Goal: Task Accomplishment & Management: Use online tool/utility

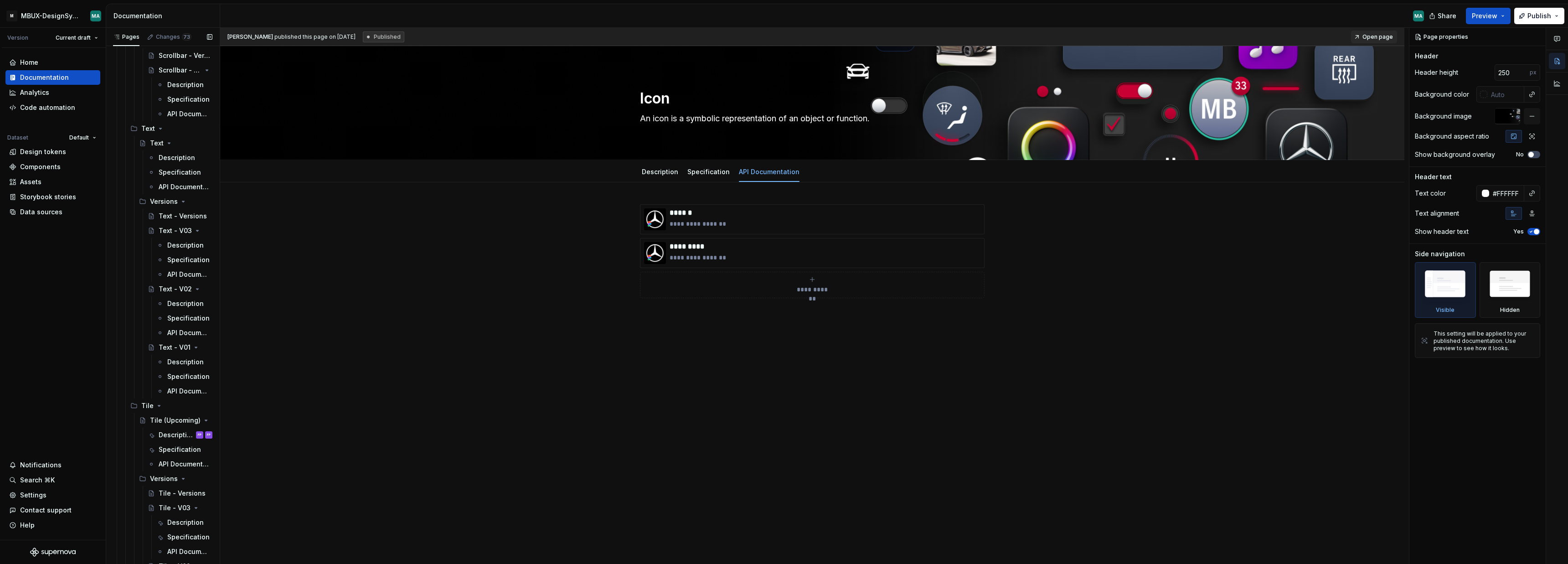
scroll to position [4145, 0]
click at [167, 225] on div "Text - Versions" at bounding box center [186, 219] width 54 height 13
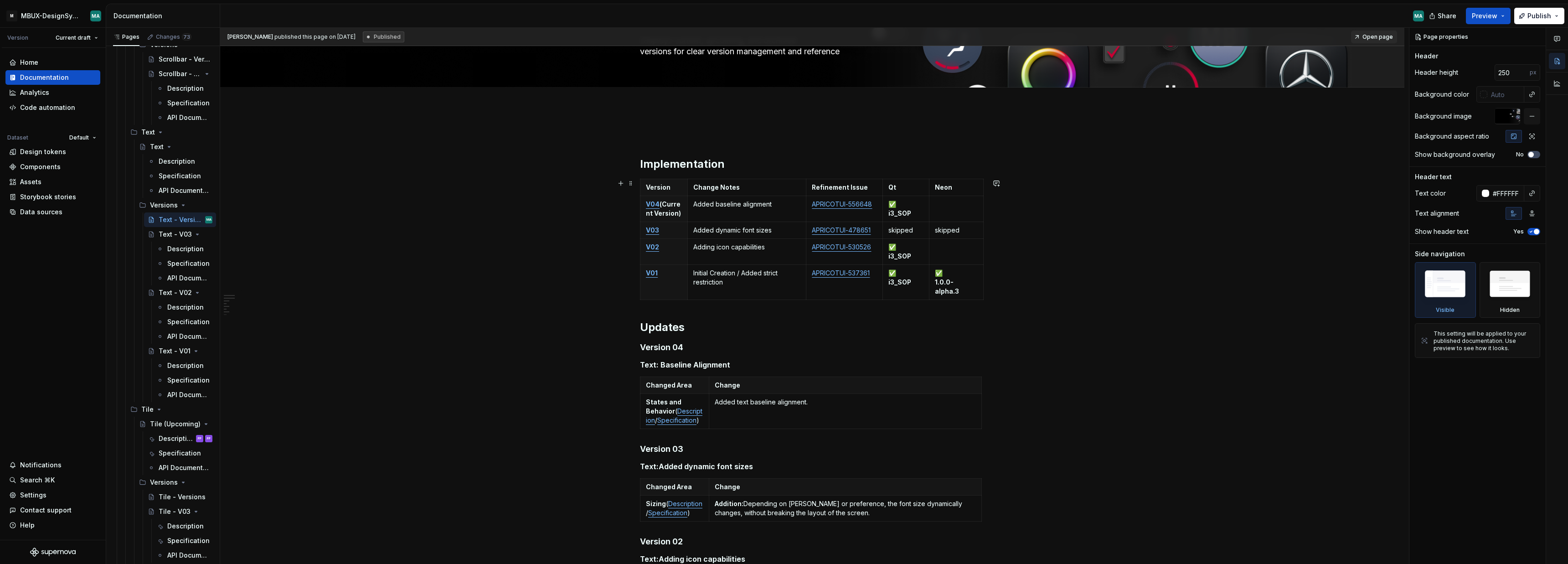
scroll to position [77, 0]
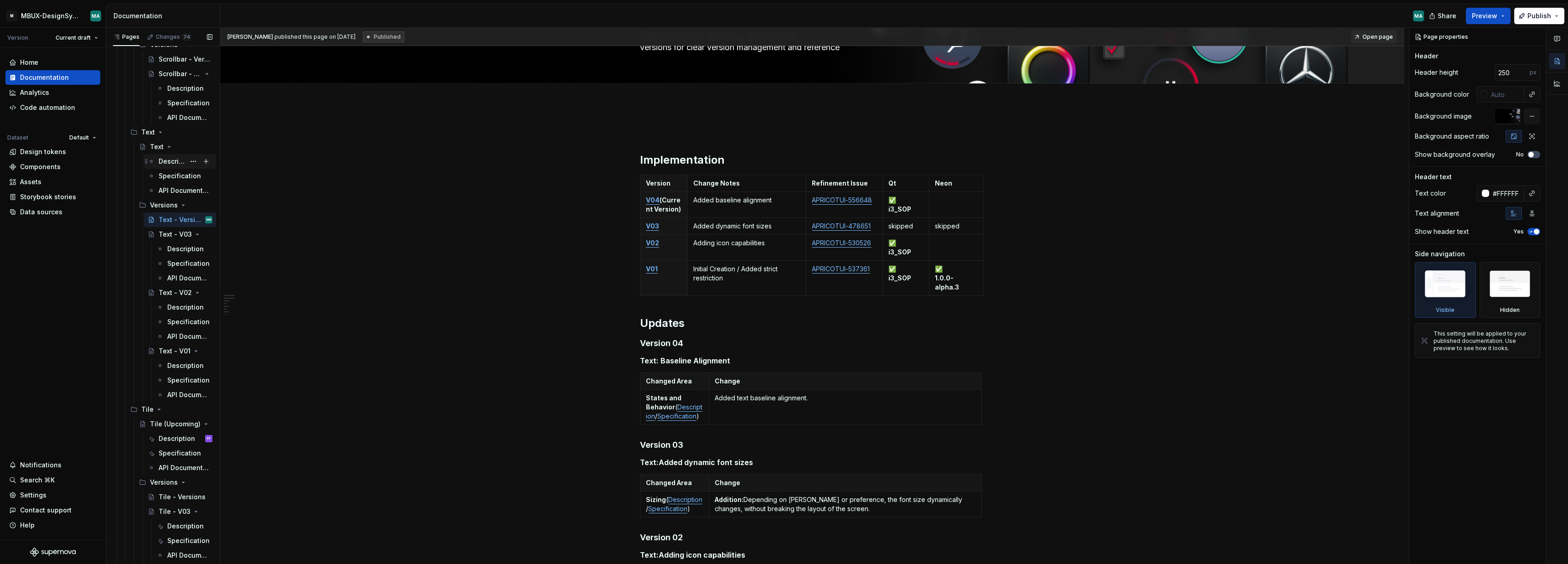
click at [178, 164] on div "Description" at bounding box center [172, 161] width 26 height 9
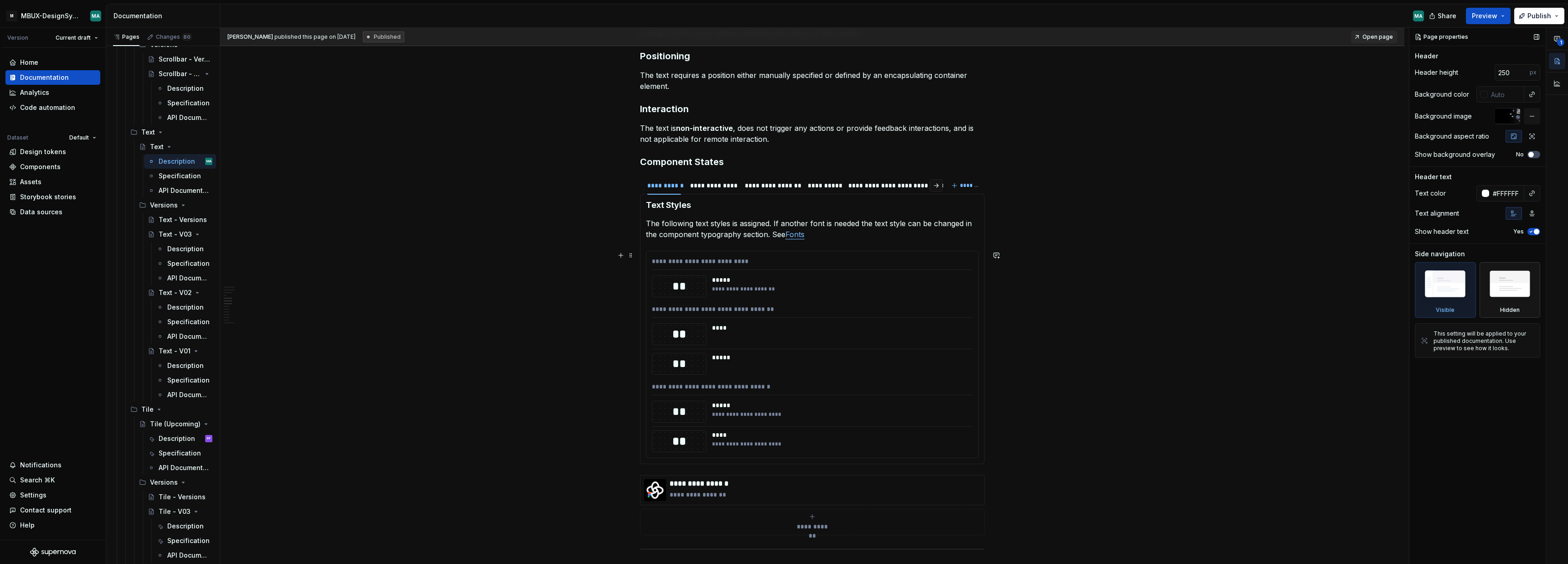
scroll to position [1020, 0]
click at [879, 187] on div "**********" at bounding box center [877, 185] width 56 height 9
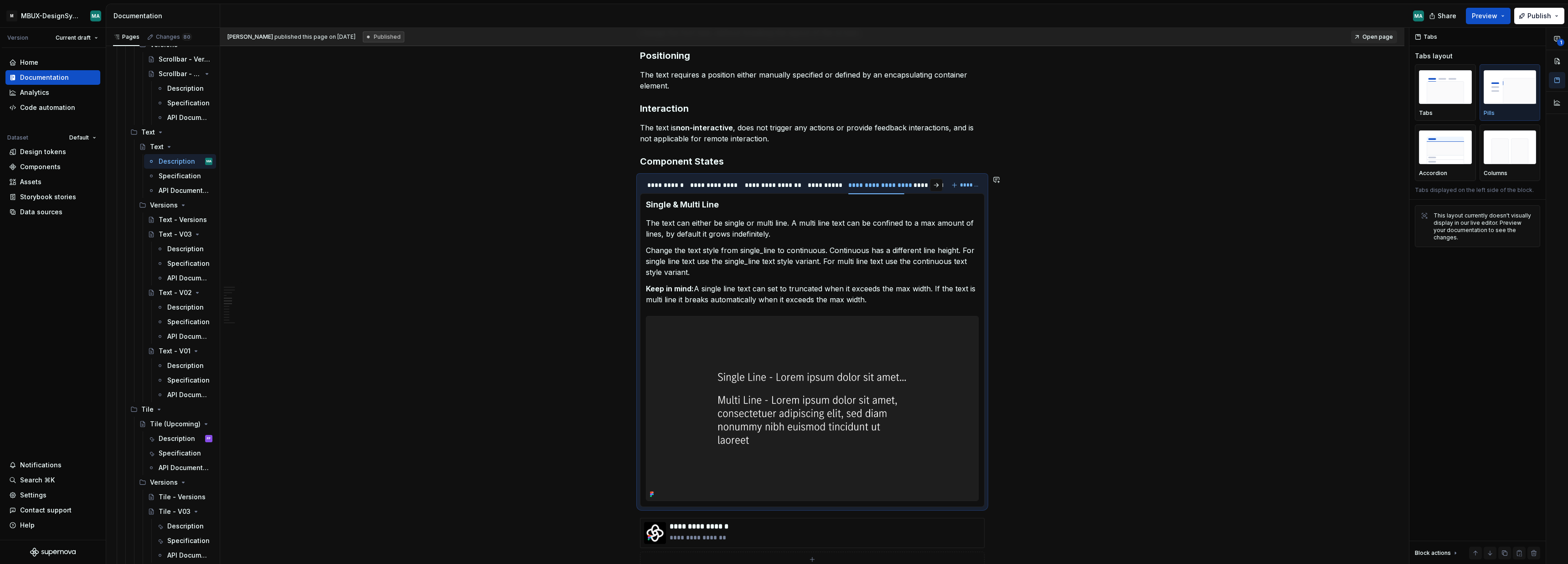
type textarea "*"
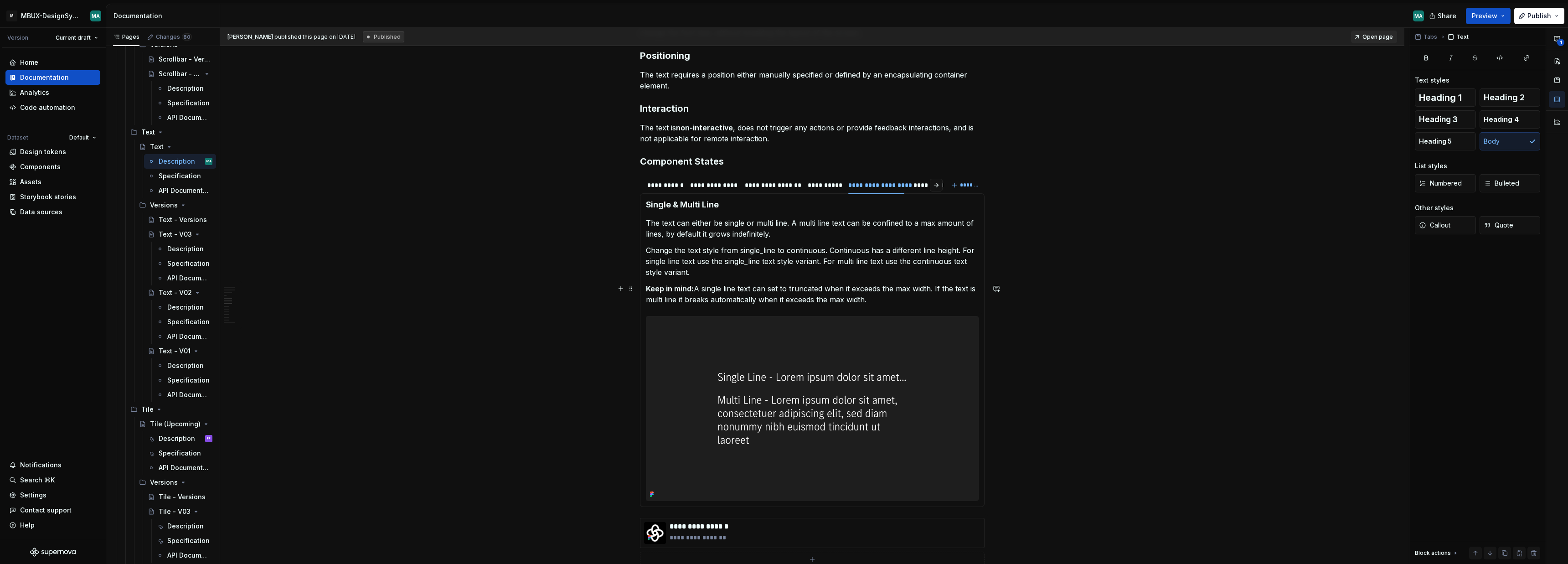
click at [875, 301] on p "Keep in mind: A single line text can set to truncated when it exceeds the max w…" at bounding box center [812, 294] width 333 height 22
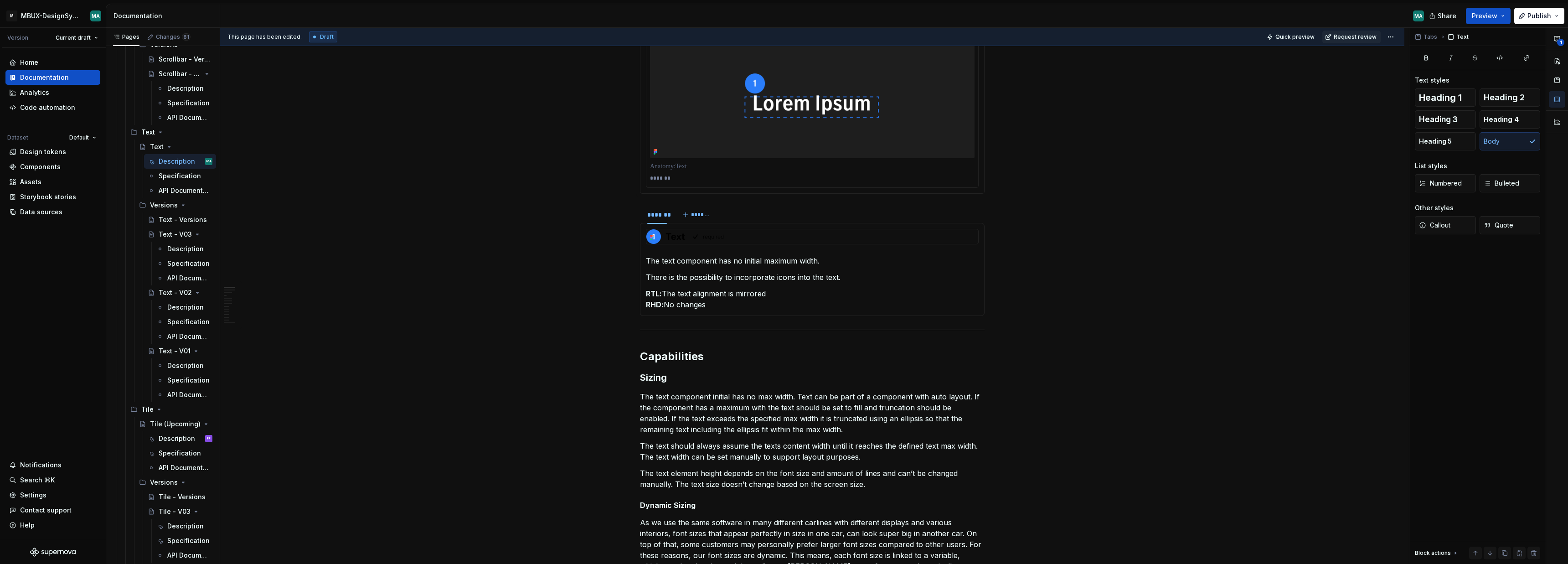
scroll to position [0, 0]
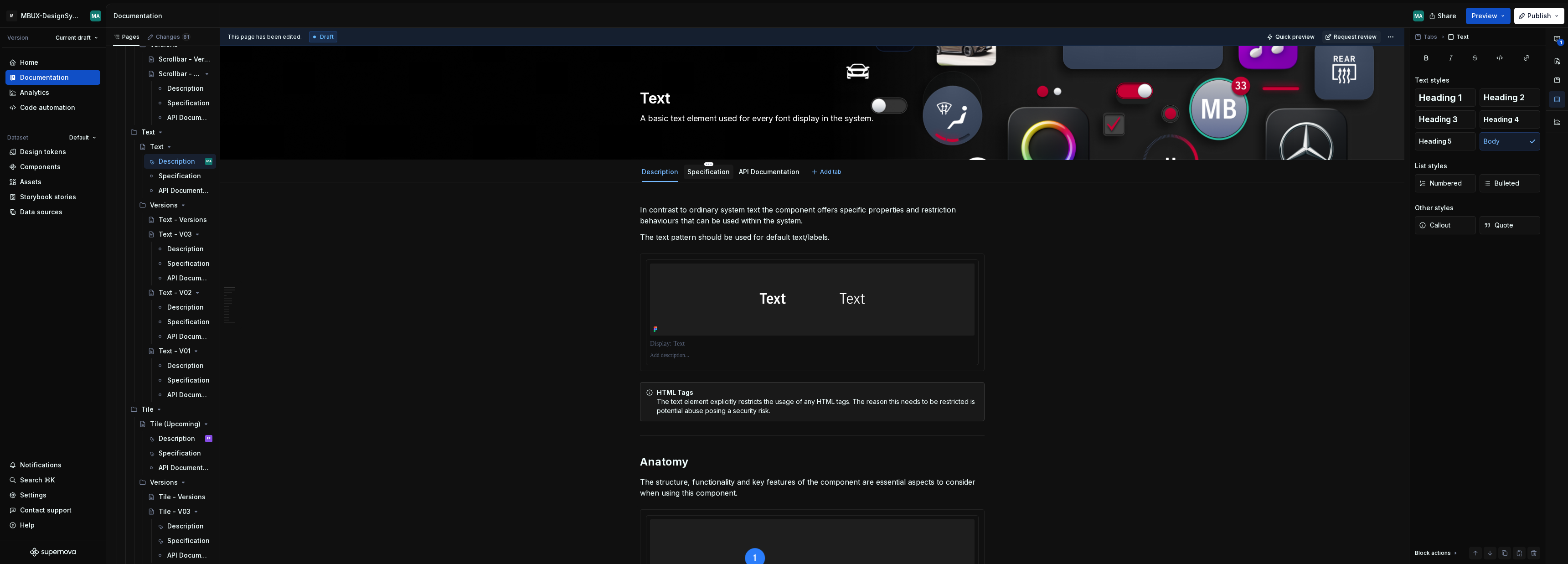
click at [701, 176] on div "Specification" at bounding box center [709, 172] width 43 height 9
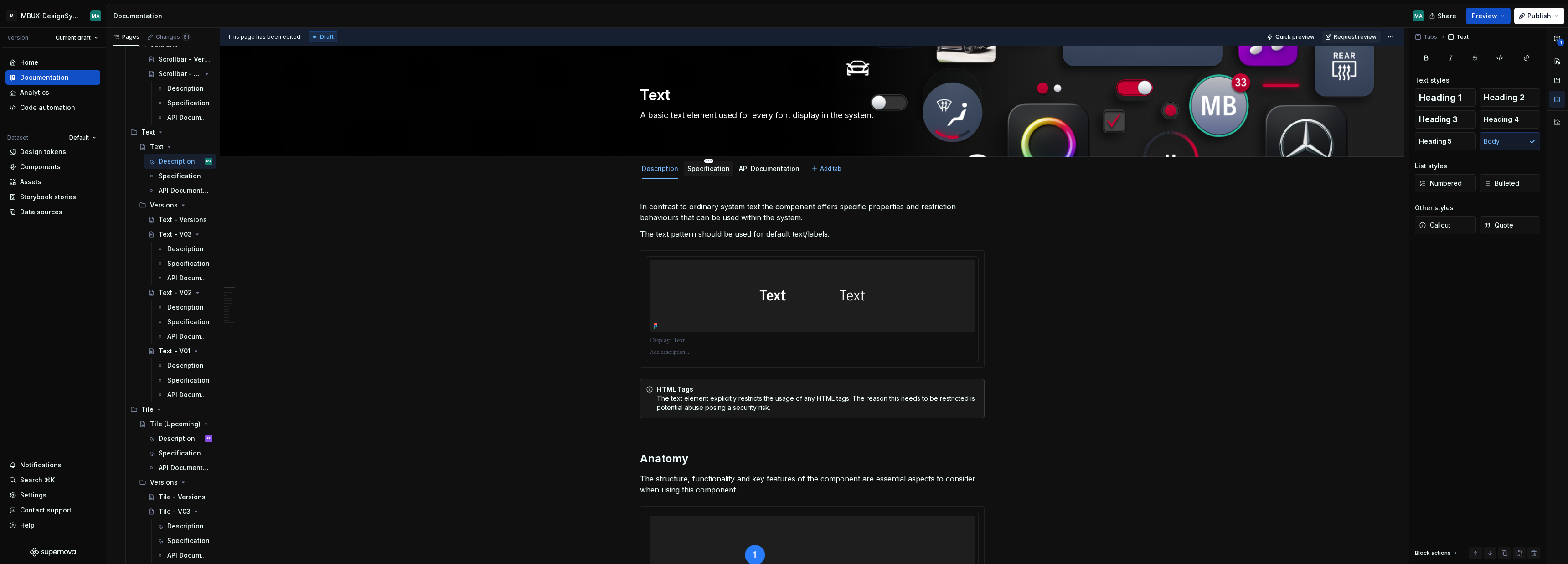
click at [701, 176] on div "Specification" at bounding box center [709, 169] width 50 height 16
click at [703, 163] on div "Specification" at bounding box center [709, 169] width 43 height 11
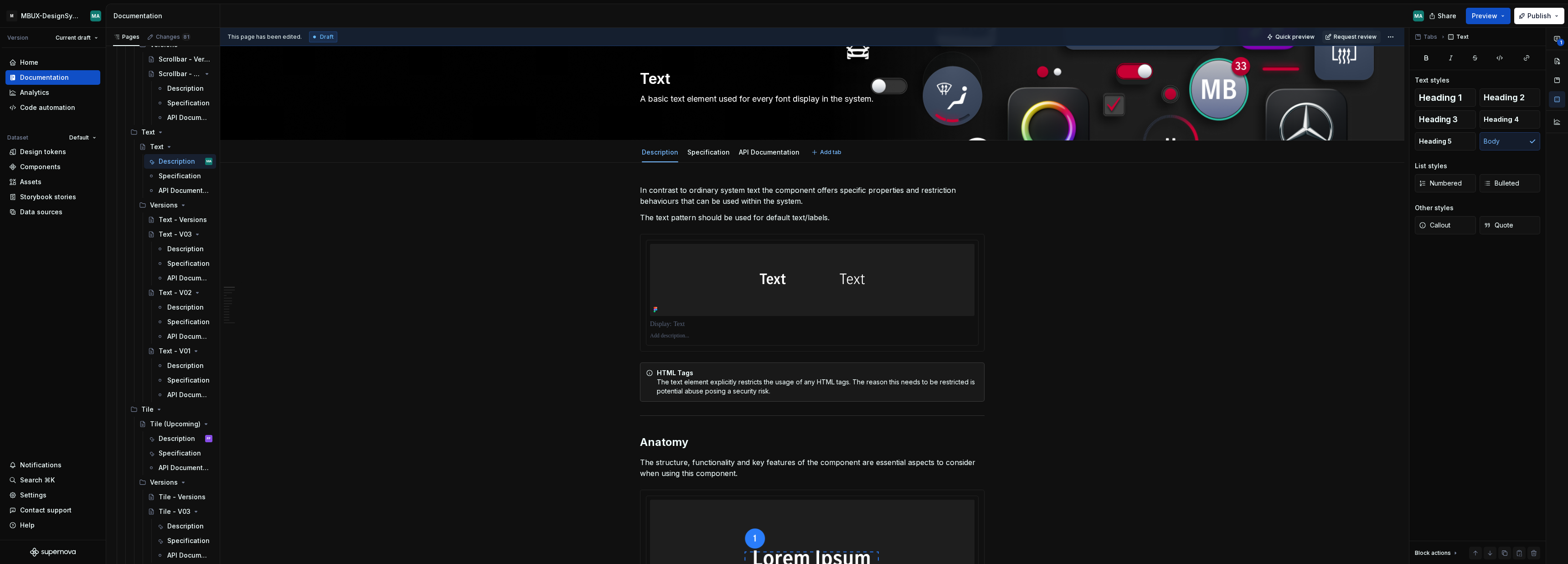
scroll to position [30, 0]
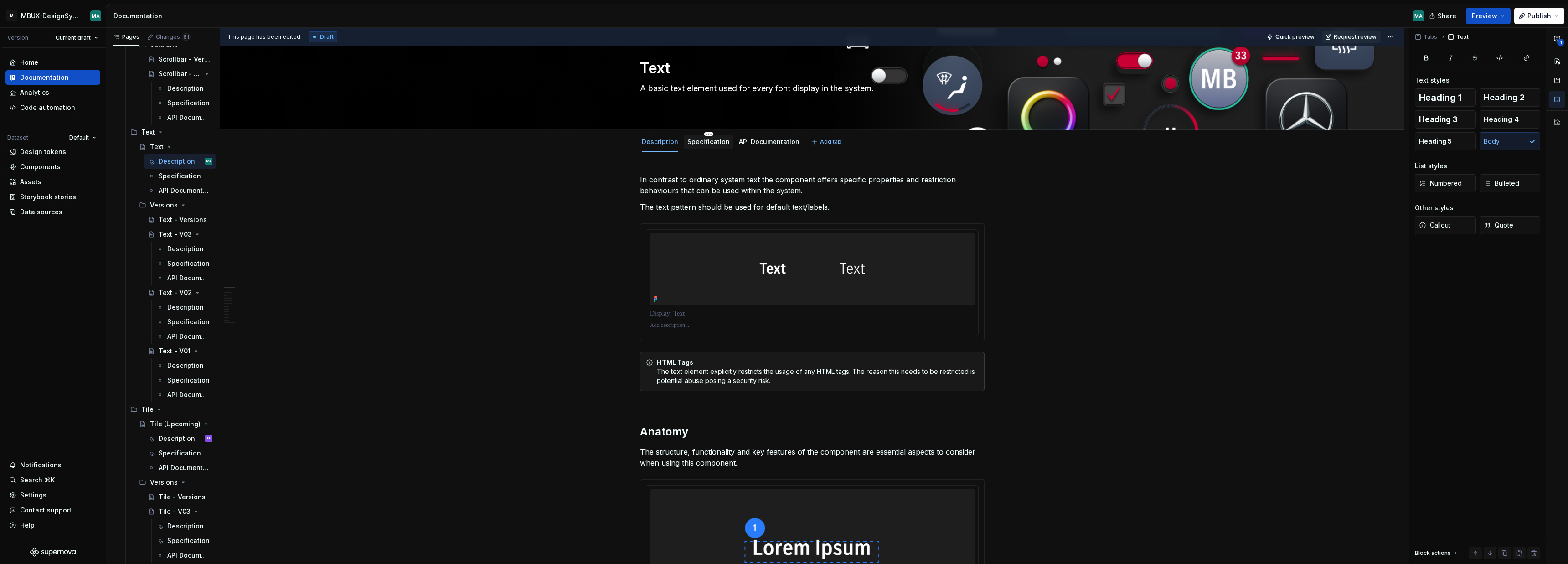
click at [710, 141] on link "Specification" at bounding box center [709, 141] width 43 height 8
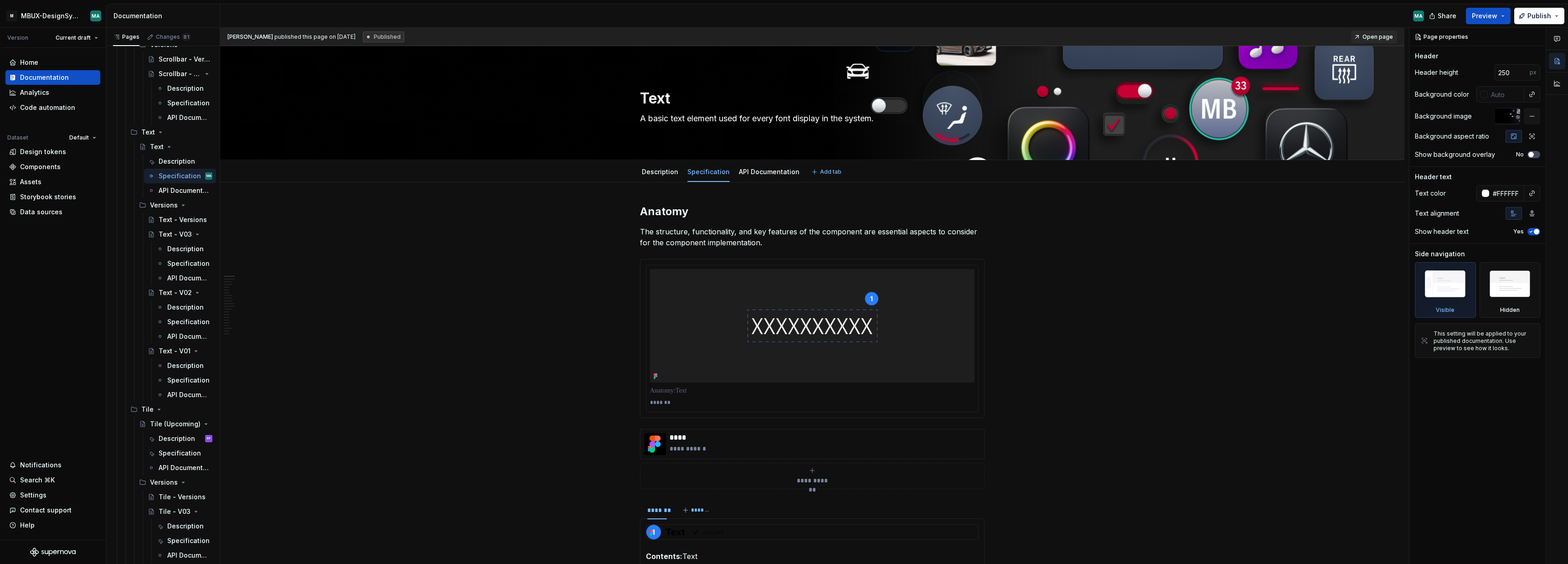
type textarea "*"
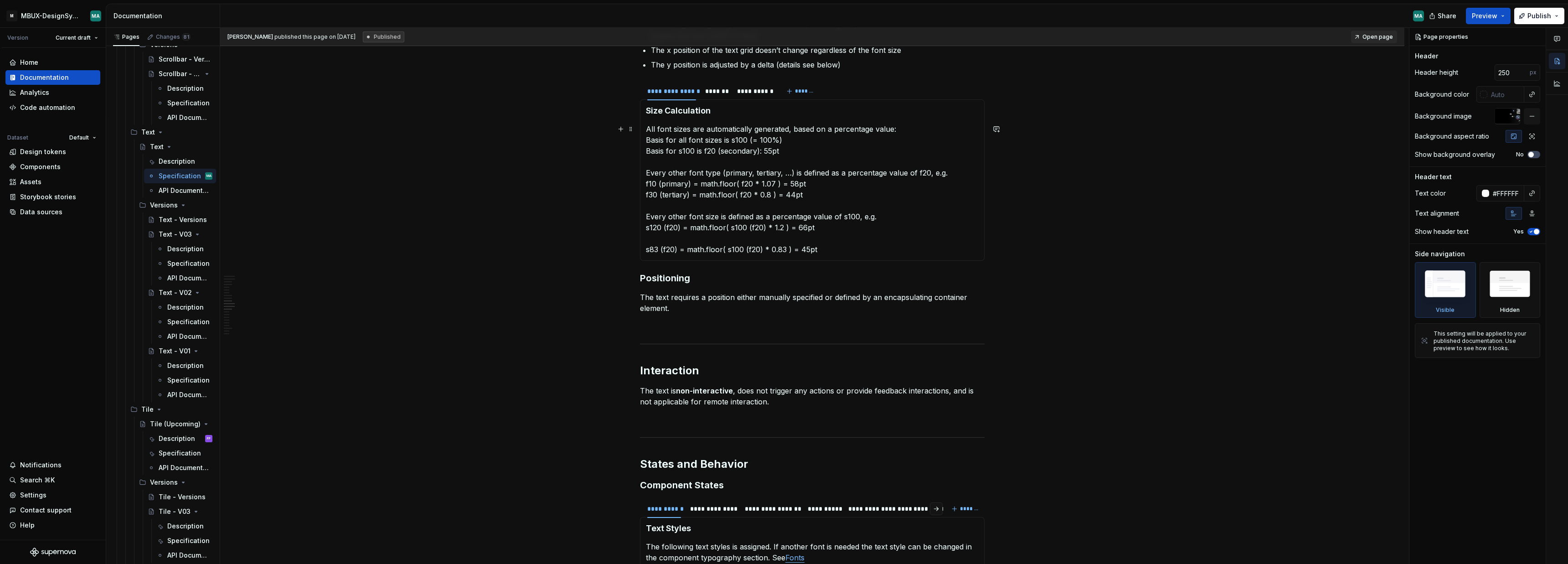
scroll to position [850, 0]
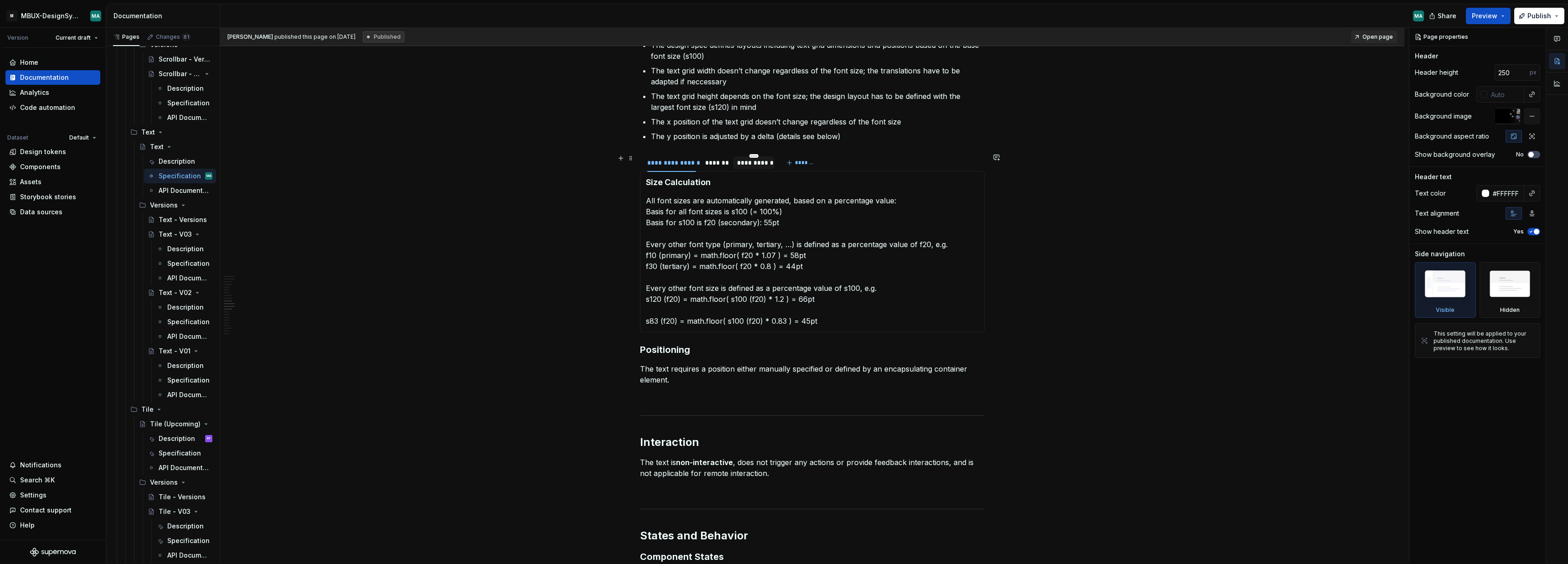
click at [763, 163] on div "**********" at bounding box center [754, 163] width 33 height 9
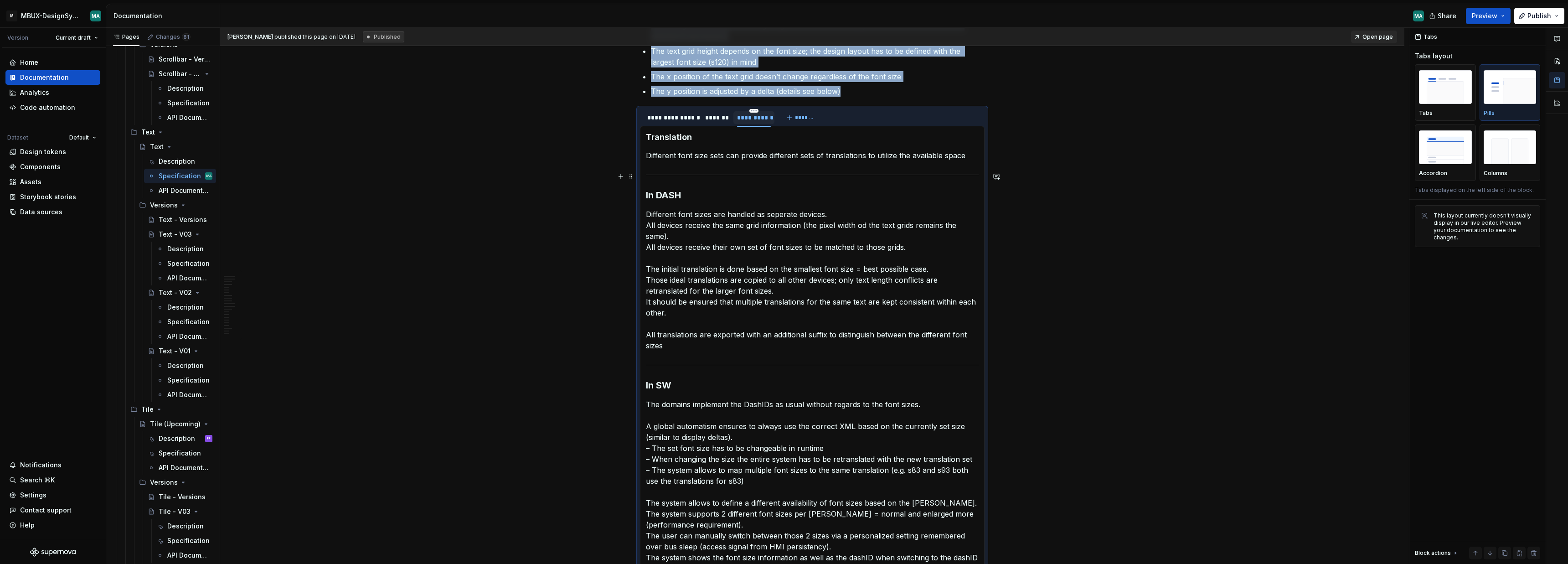
scroll to position [912, 0]
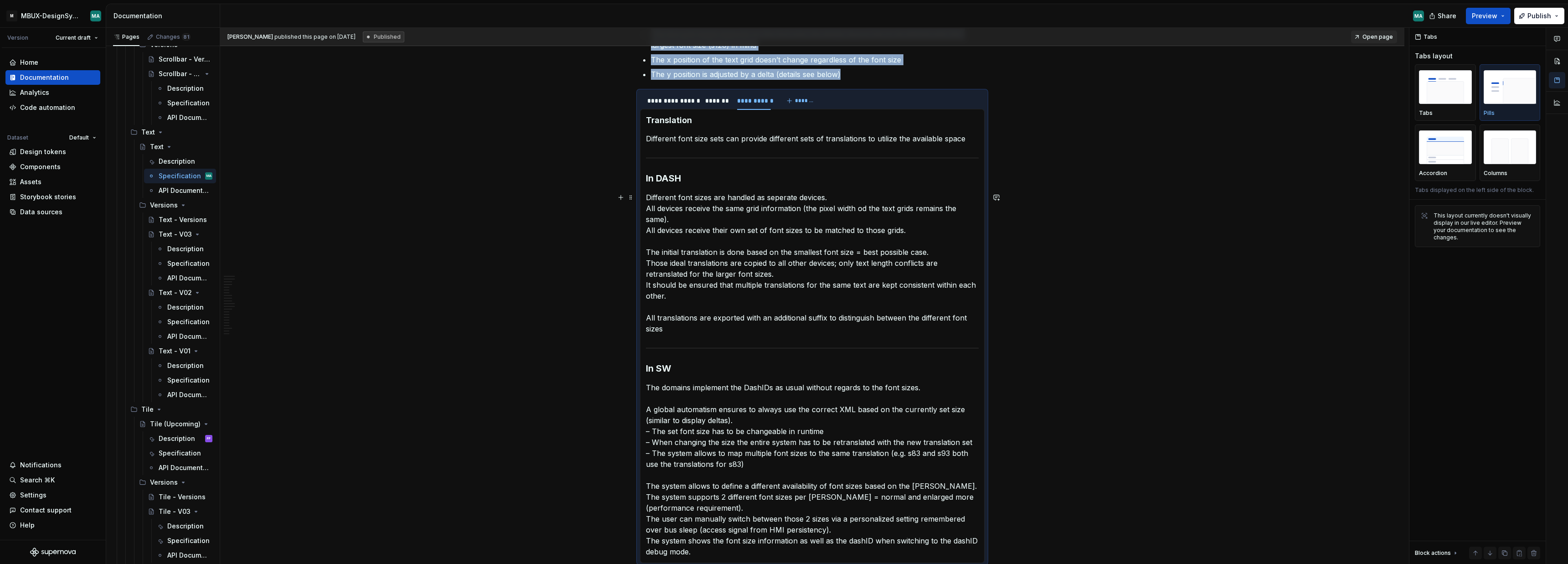
click at [785, 194] on p "Different font sizes are handled as seperate devices. All devices receive the s…" at bounding box center [812, 263] width 333 height 143
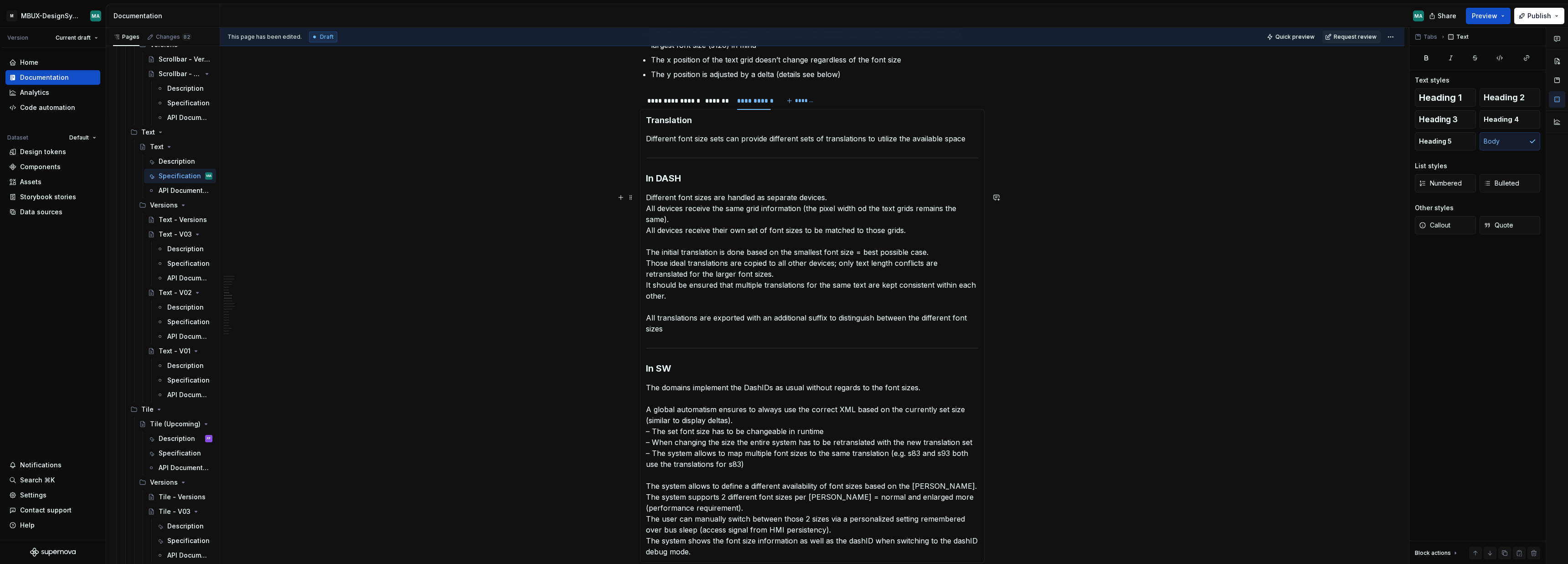
click at [1158, 292] on div "**********" at bounding box center [812, 536] width 1184 height 2531
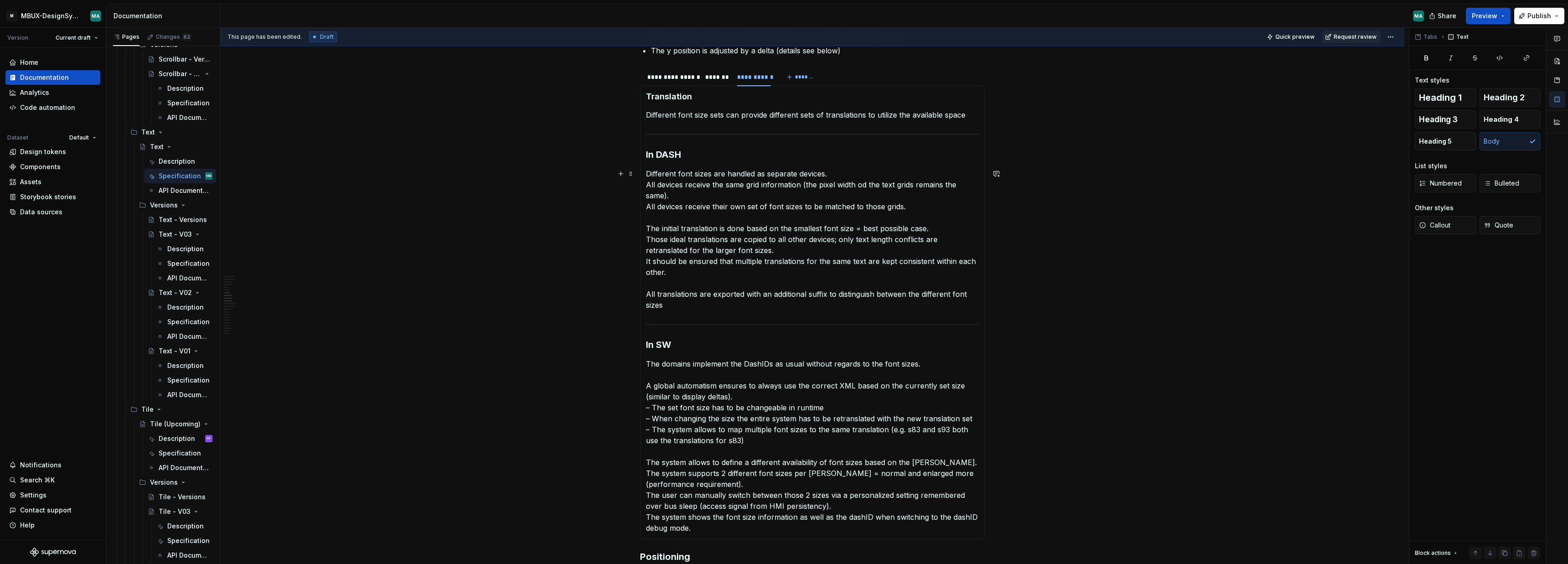
click at [866, 181] on p "Different font sizes are handled as separate devices. All devices receive the s…" at bounding box center [812, 239] width 333 height 143
click at [1166, 311] on div "**********" at bounding box center [812, 512] width 1184 height 2531
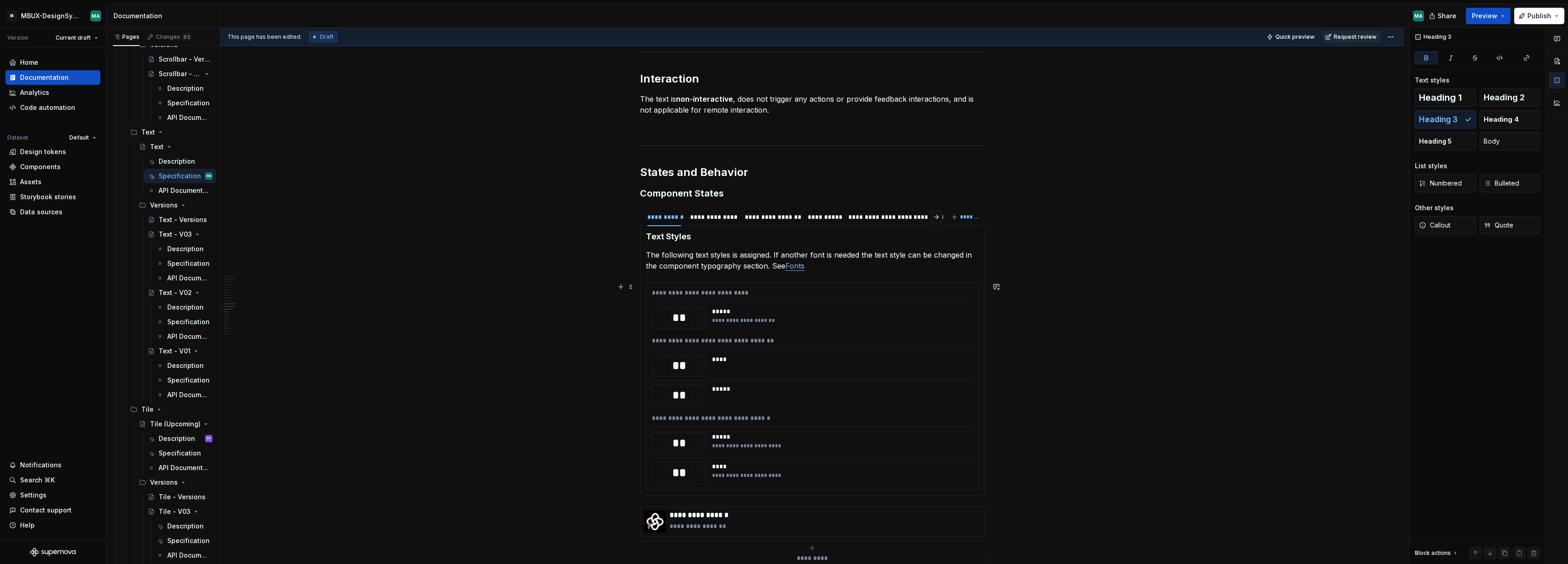
scroll to position [1508, 0]
click at [885, 215] on div "**********" at bounding box center [877, 215] width 56 height 9
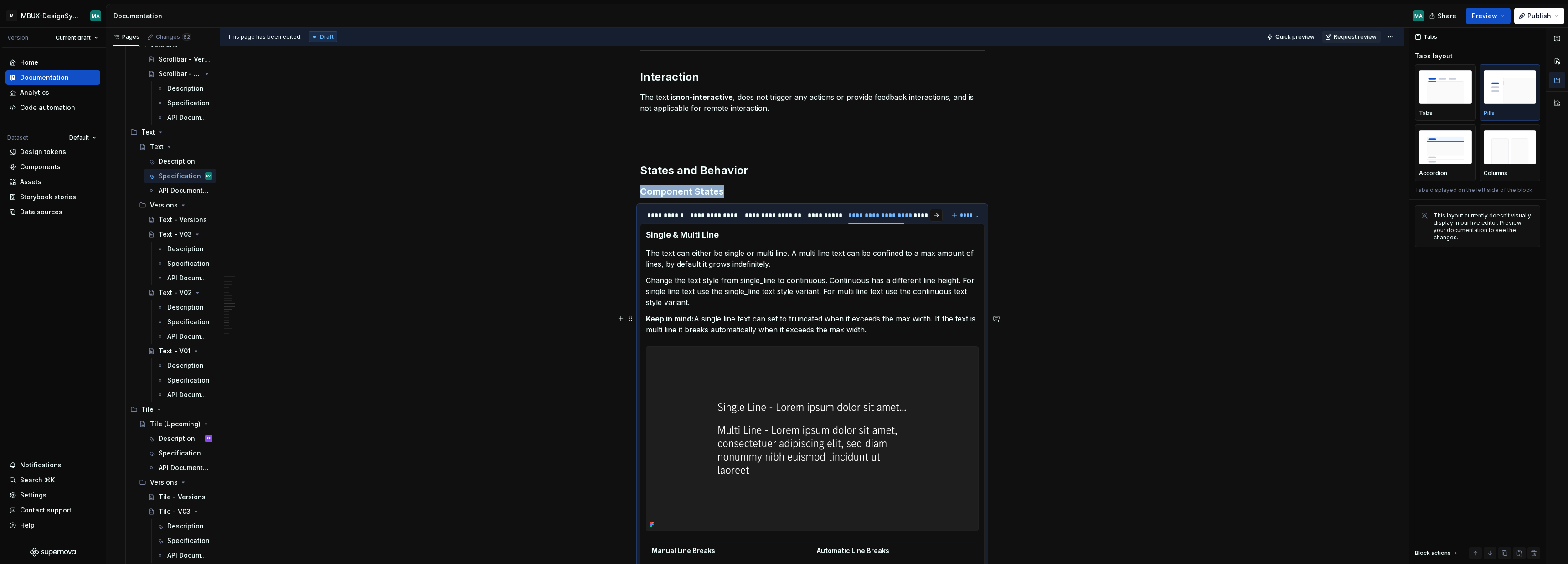
click at [915, 330] on p "Keep in mind: A single line text can set to truncated when it exceeds the max w…" at bounding box center [812, 324] width 333 height 22
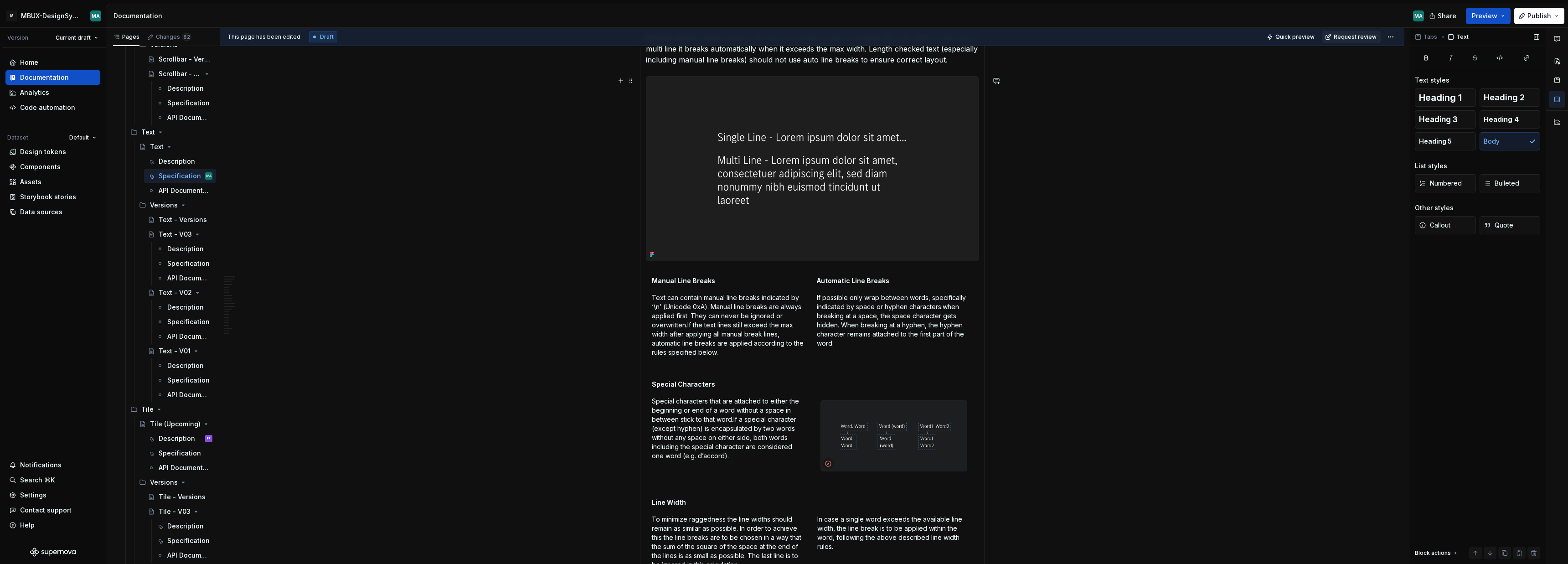
scroll to position [1523, 0]
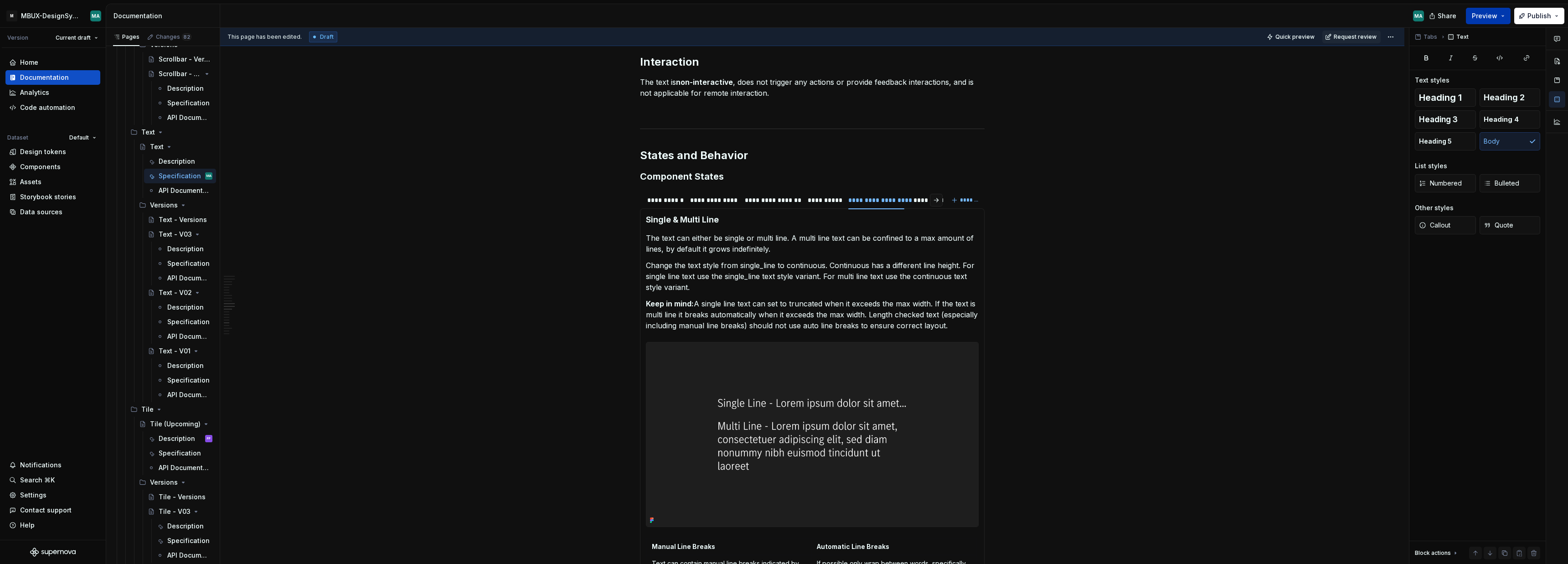
click at [1491, 15] on span "Preview" at bounding box center [1485, 16] width 26 height 9
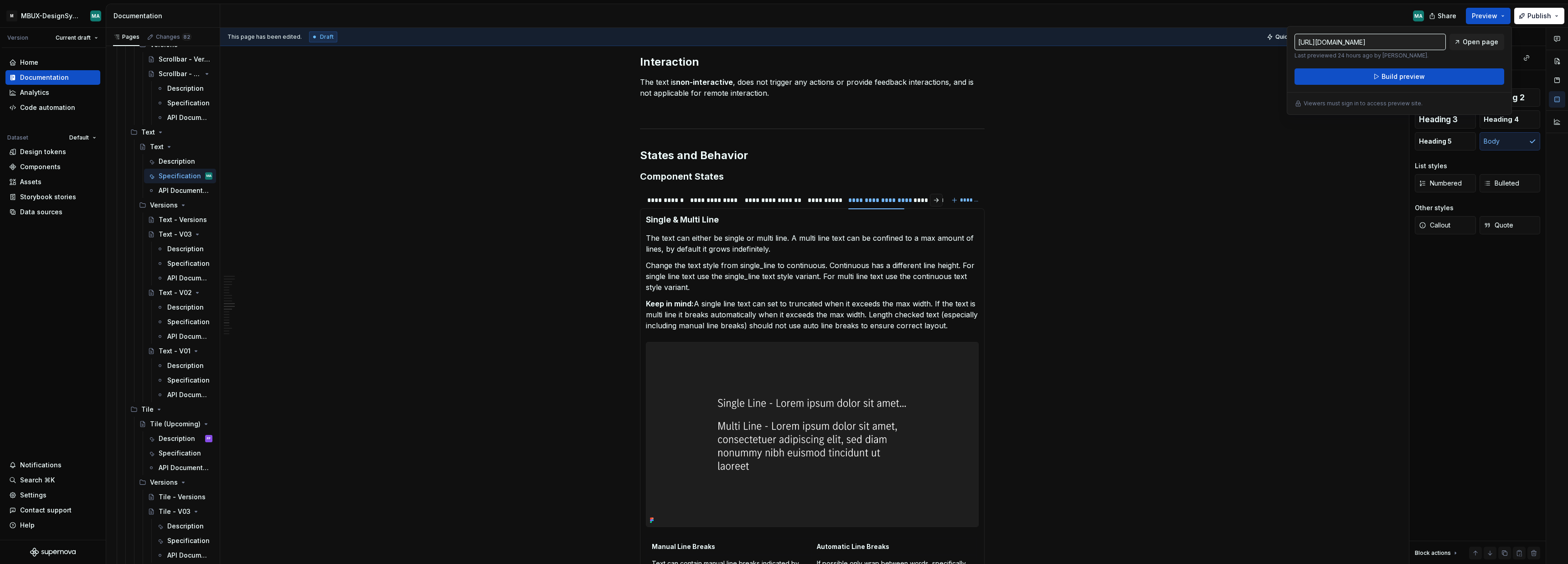
type textarea "*"
click at [1374, 80] on button "Build preview" at bounding box center [1399, 76] width 209 height 16
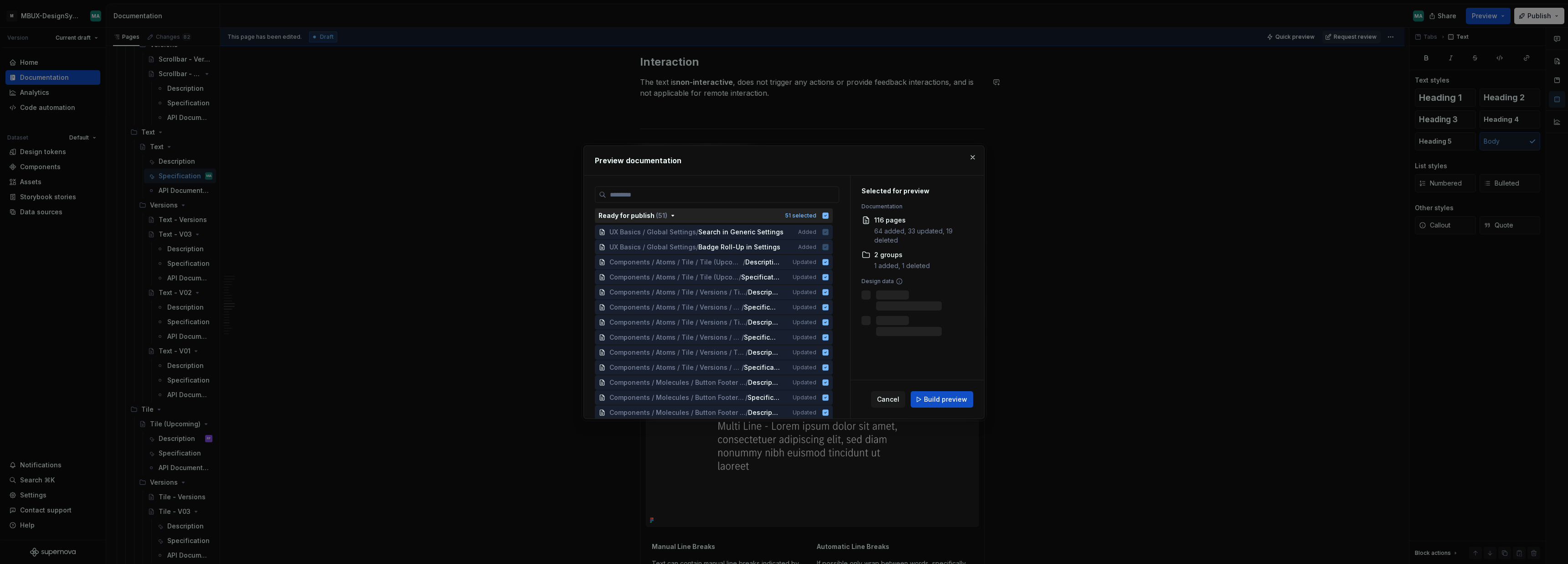
click at [828, 218] on icon "button" at bounding box center [826, 216] width 6 height 6
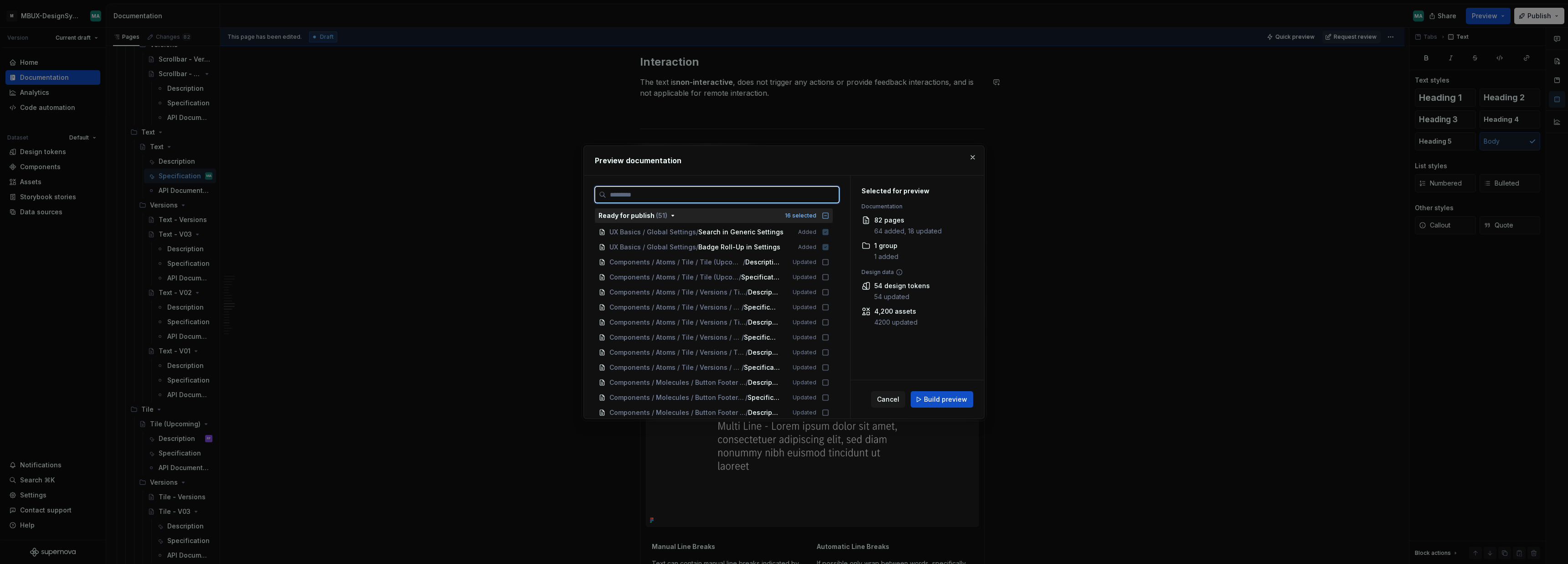
click at [749, 196] on input "search" at bounding box center [723, 194] width 233 height 9
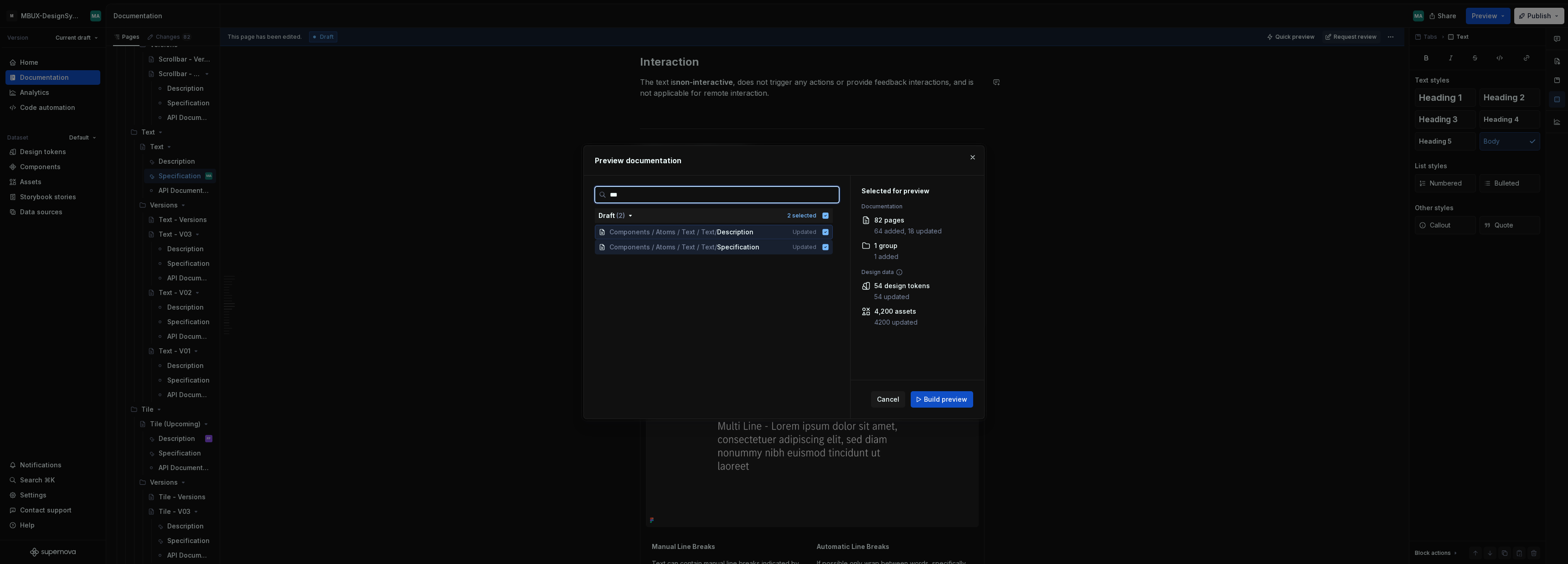
type input "****"
click at [729, 321] on div "**** Draft ( 2 ) 2 selected Components / Atoms / Text / Text / Description Upda…" at bounding box center [716, 302] width 244 height 232
click at [829, 215] on icon "button" at bounding box center [825, 216] width 7 height 7
click at [634, 192] on input "****" at bounding box center [723, 194] width 233 height 9
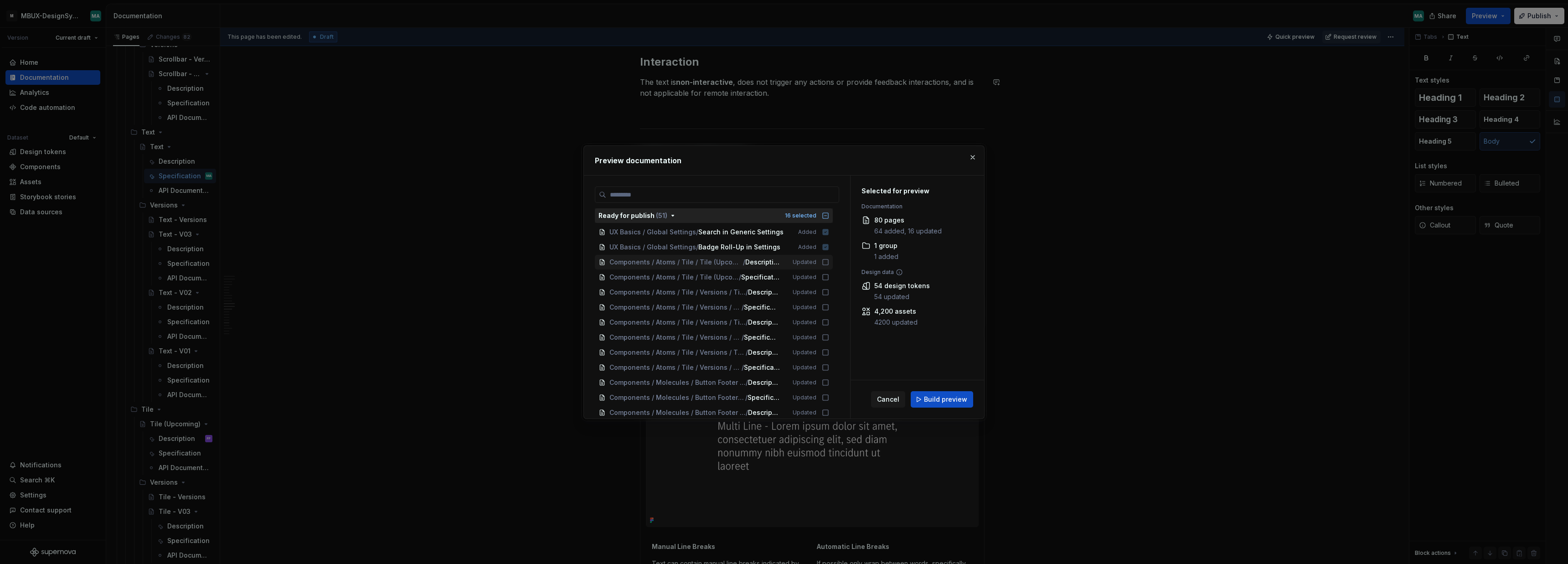
click at [829, 217] on icon "button" at bounding box center [825, 216] width 7 height 7
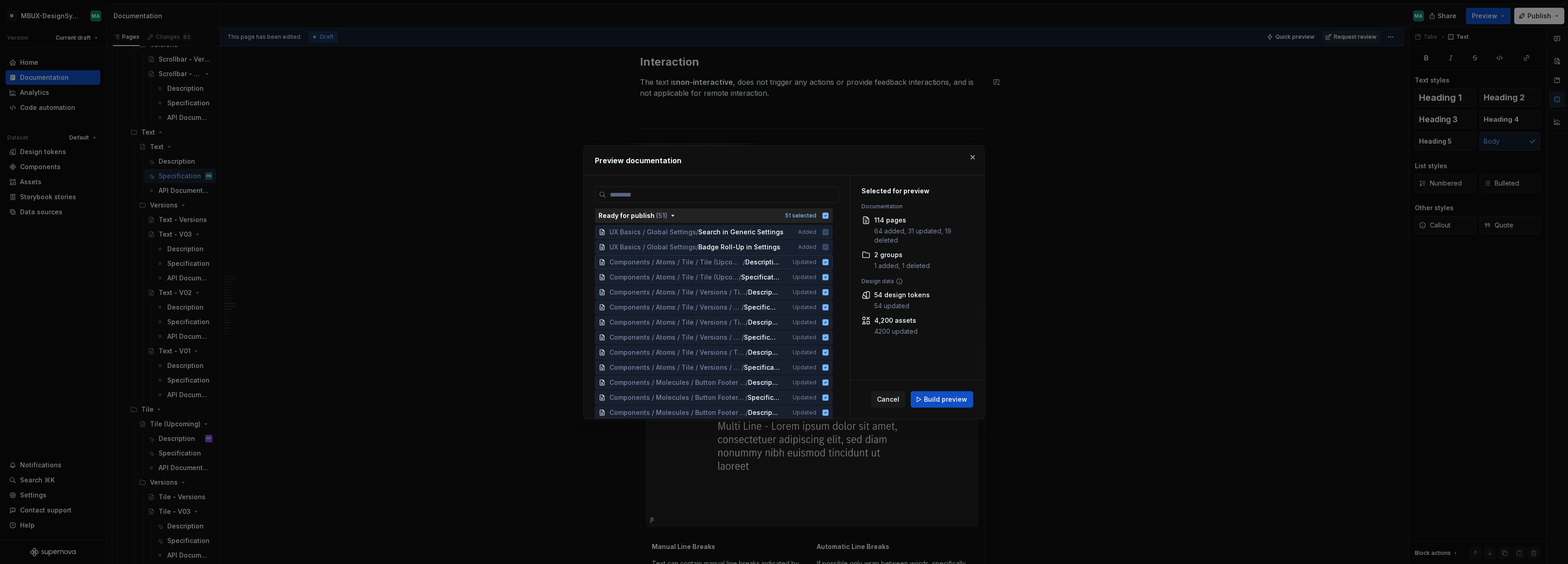
click at [828, 217] on icon "button" at bounding box center [826, 216] width 6 height 6
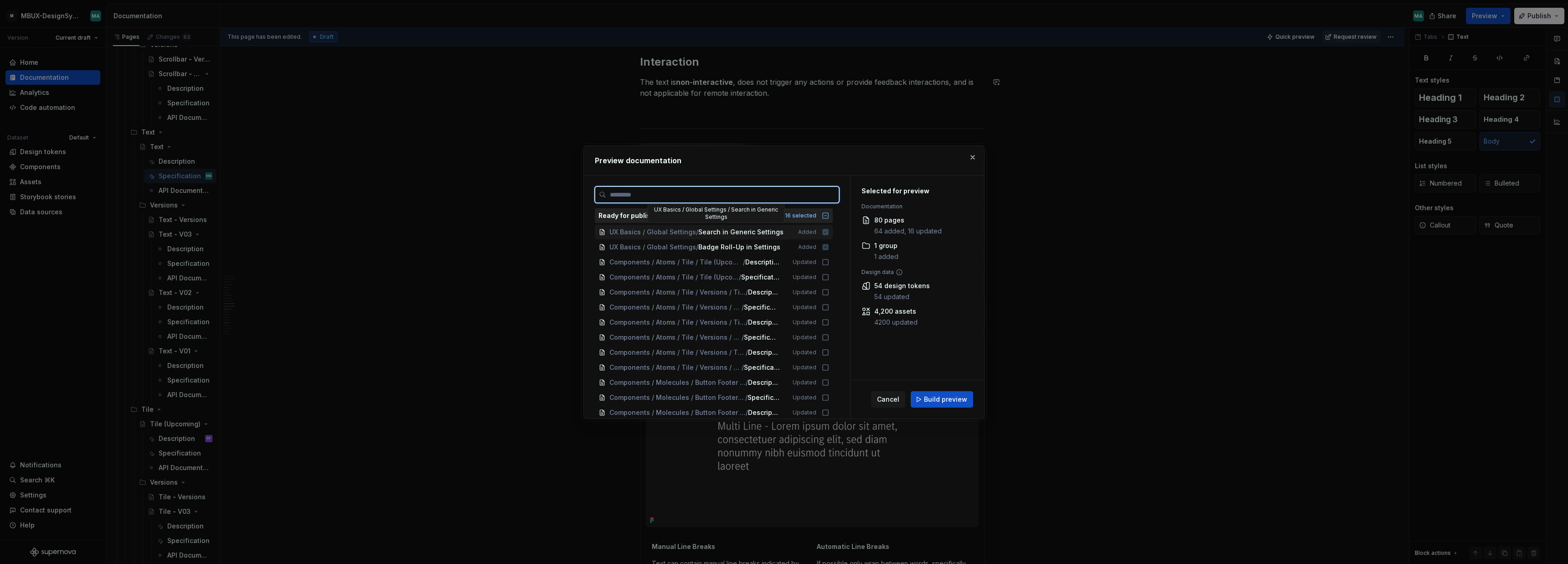
click at [828, 233] on icon at bounding box center [826, 232] width 6 height 6
click at [653, 191] on input "search" at bounding box center [723, 194] width 233 height 9
type input "****"
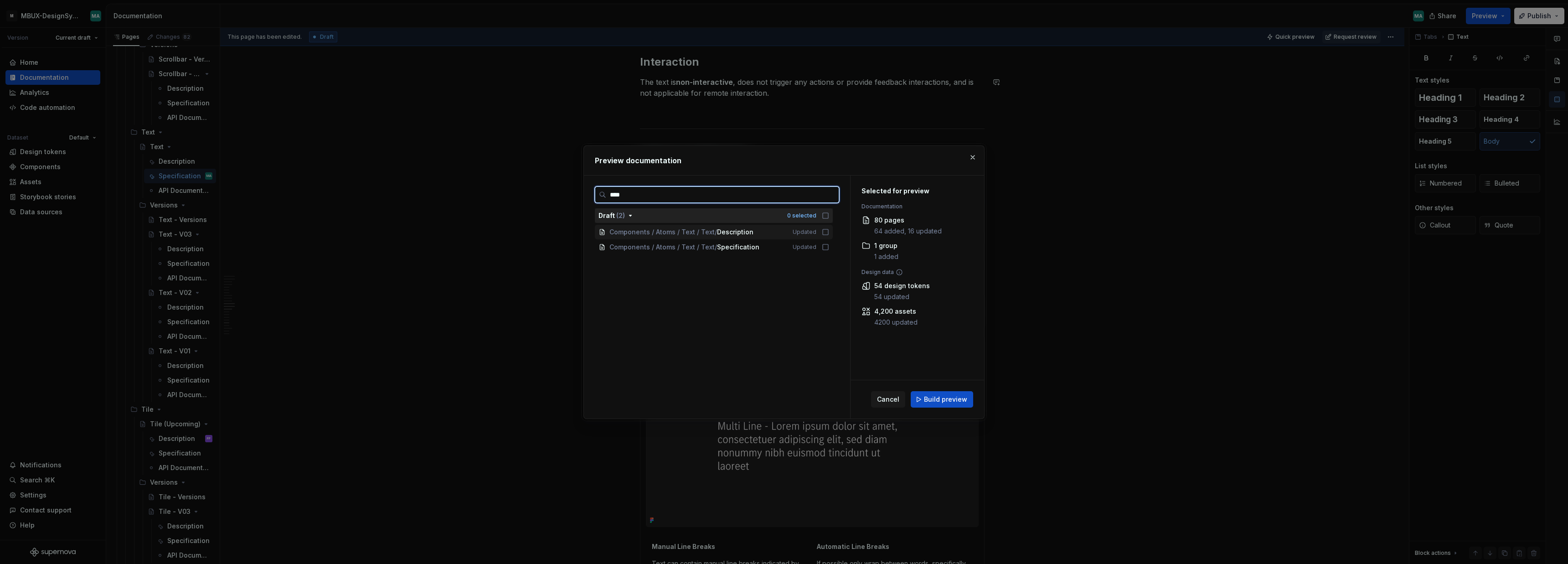
click at [829, 233] on icon at bounding box center [825, 232] width 7 height 7
click at [829, 249] on icon at bounding box center [825, 247] width 7 height 7
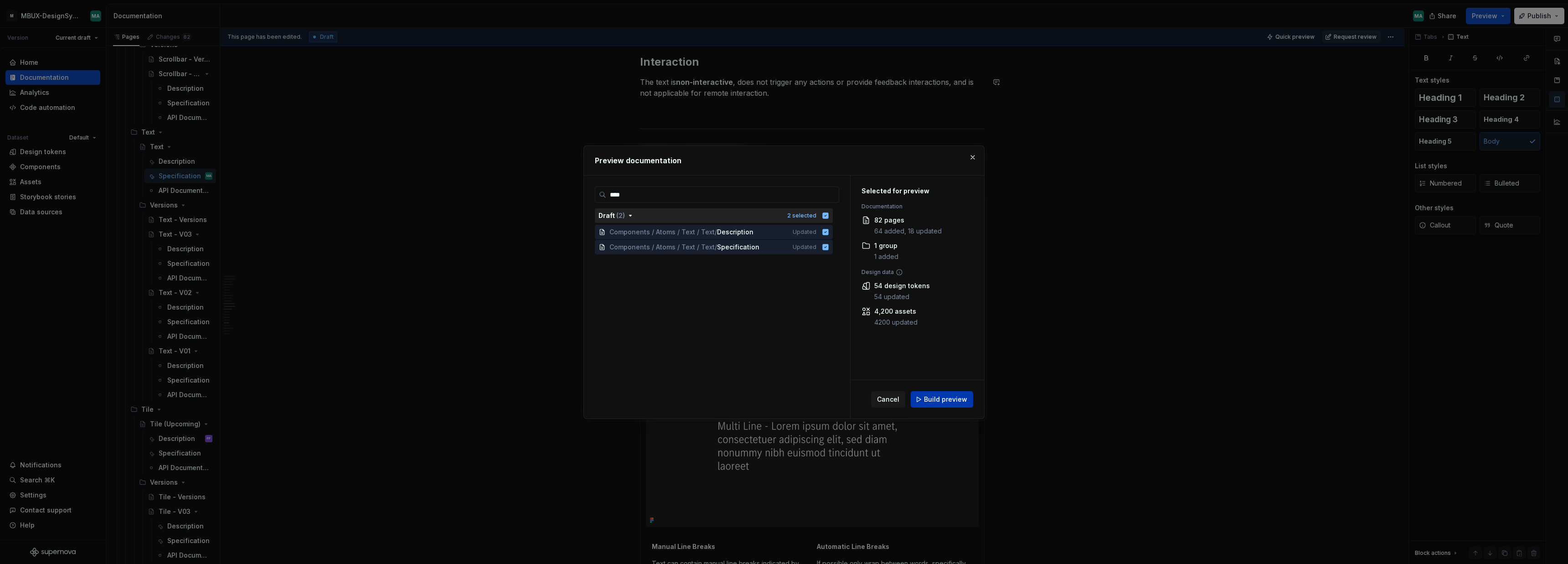
click at [950, 403] on span "Build preview" at bounding box center [945, 399] width 43 height 9
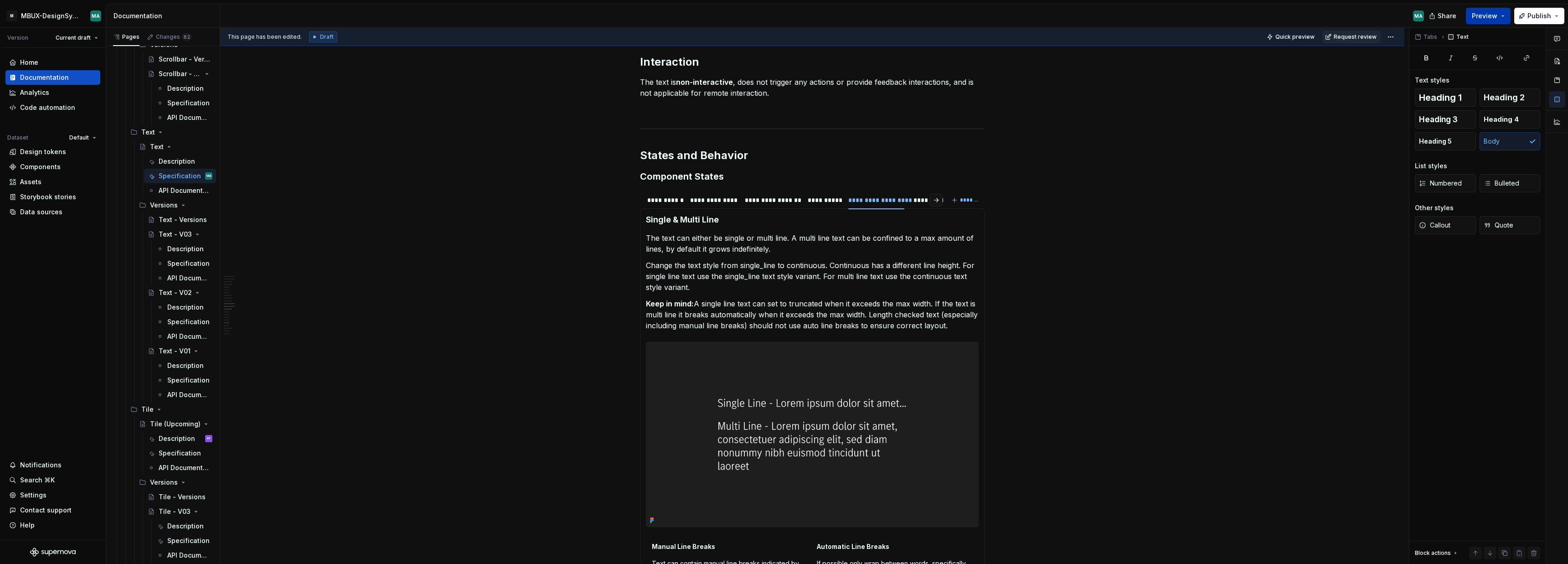
click at [1494, 15] on span "Preview" at bounding box center [1485, 16] width 26 height 9
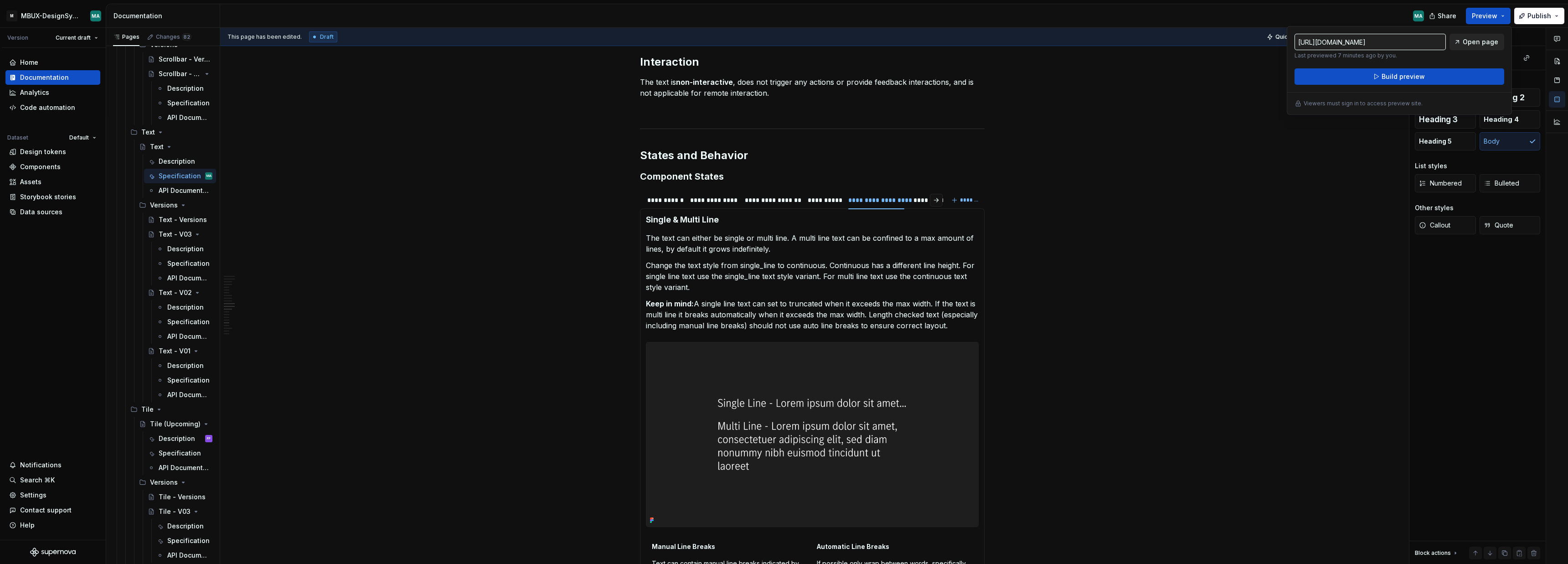
click at [1472, 41] on span "Open page" at bounding box center [1480, 41] width 35 height 9
type textarea "*"
